Goal: Find specific page/section

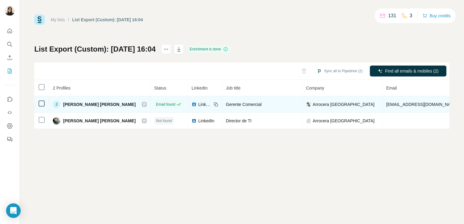
click at [142, 103] on icon at bounding box center [144, 104] width 4 height 5
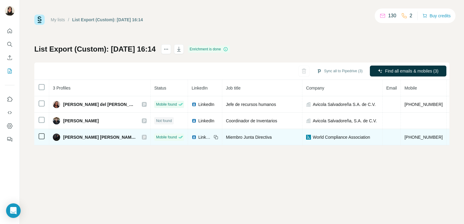
click at [142, 135] on div at bounding box center [144, 137] width 5 height 5
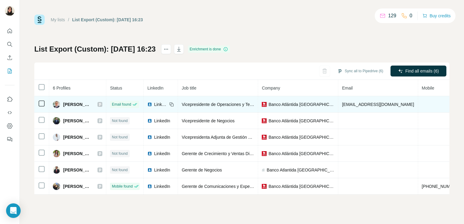
click at [106, 105] on td "Jose Estrada" at bounding box center [77, 104] width 57 height 16
click at [102, 103] on icon at bounding box center [100, 104] width 4 height 5
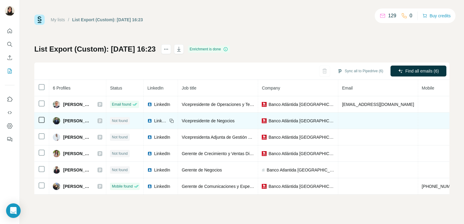
click at [106, 122] on td "Marco Tulio Ruíz" at bounding box center [77, 121] width 57 height 16
click at [102, 120] on icon at bounding box center [100, 120] width 4 height 5
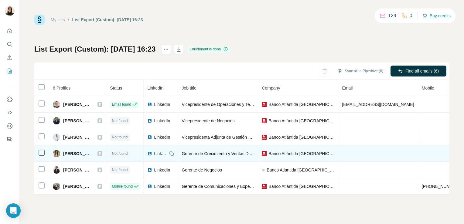
click at [101, 153] on icon at bounding box center [100, 153] width 2 height 3
